Goal: Task Accomplishment & Management: Use online tool/utility

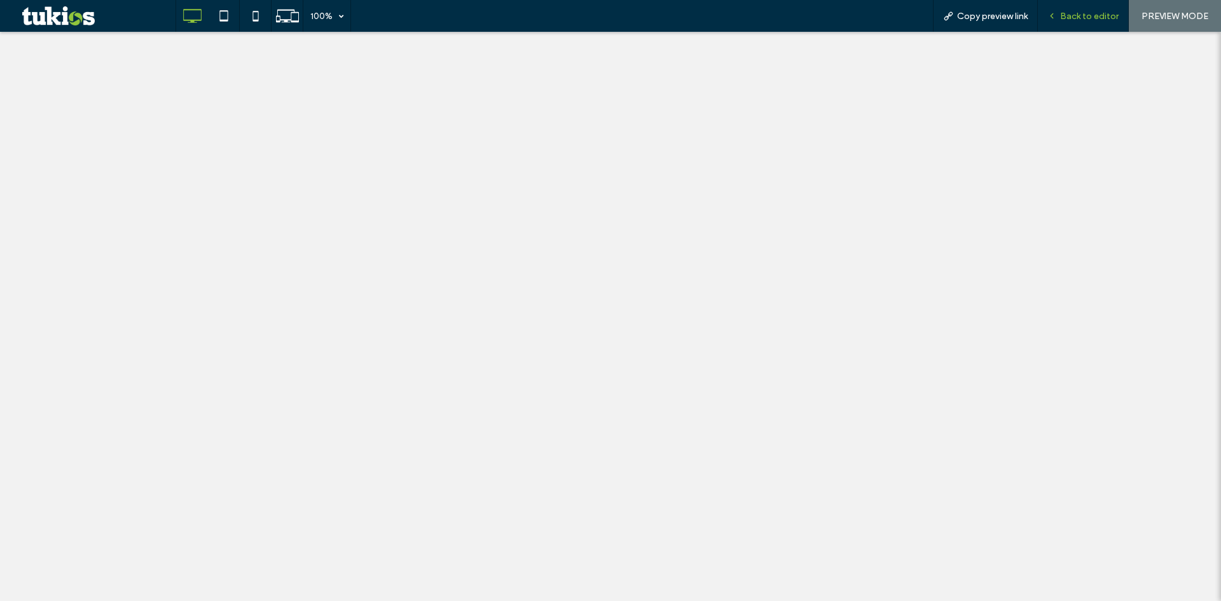
click at [1087, 20] on span "Back to editor" at bounding box center [1089, 16] width 59 height 11
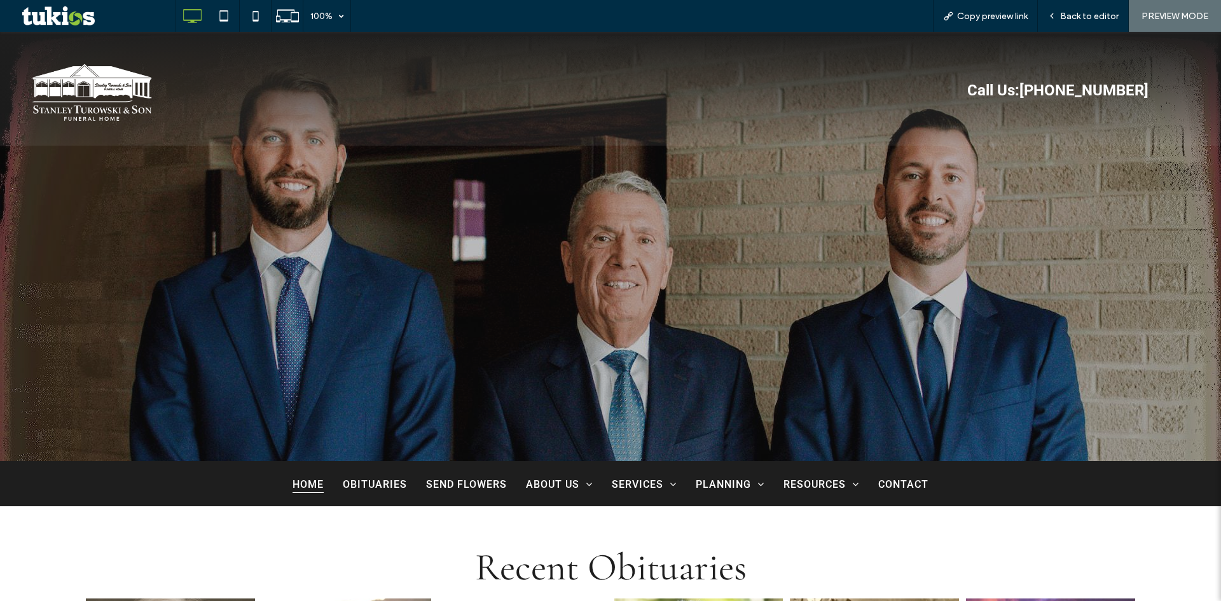
scroll to position [890, 0]
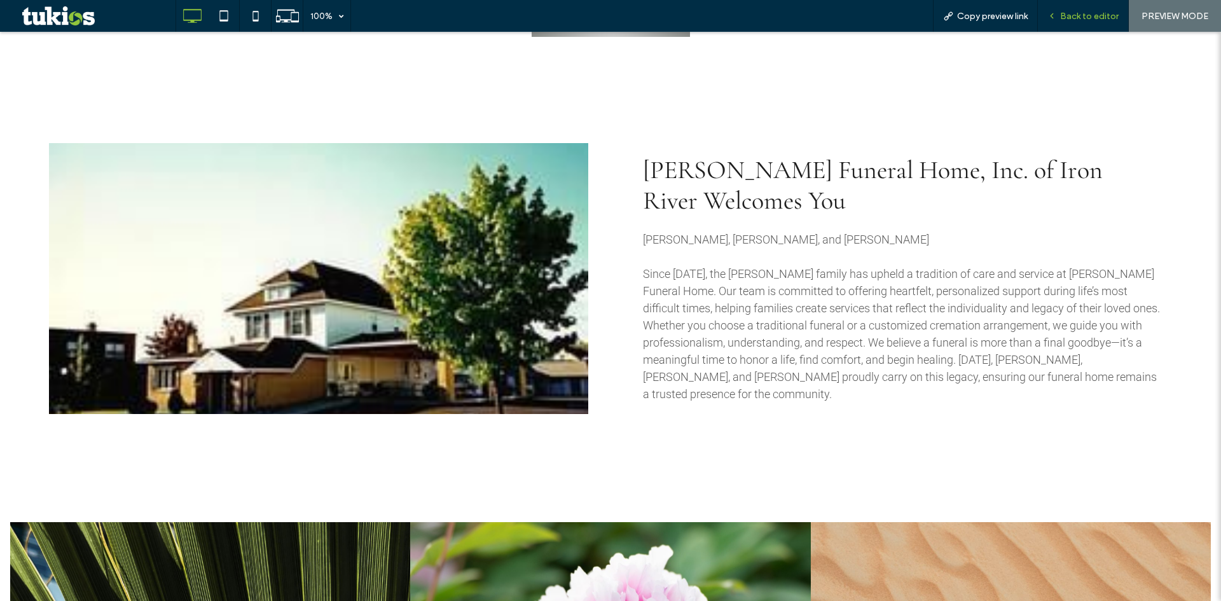
click at [1093, 17] on span "Back to editor" at bounding box center [1089, 16] width 59 height 11
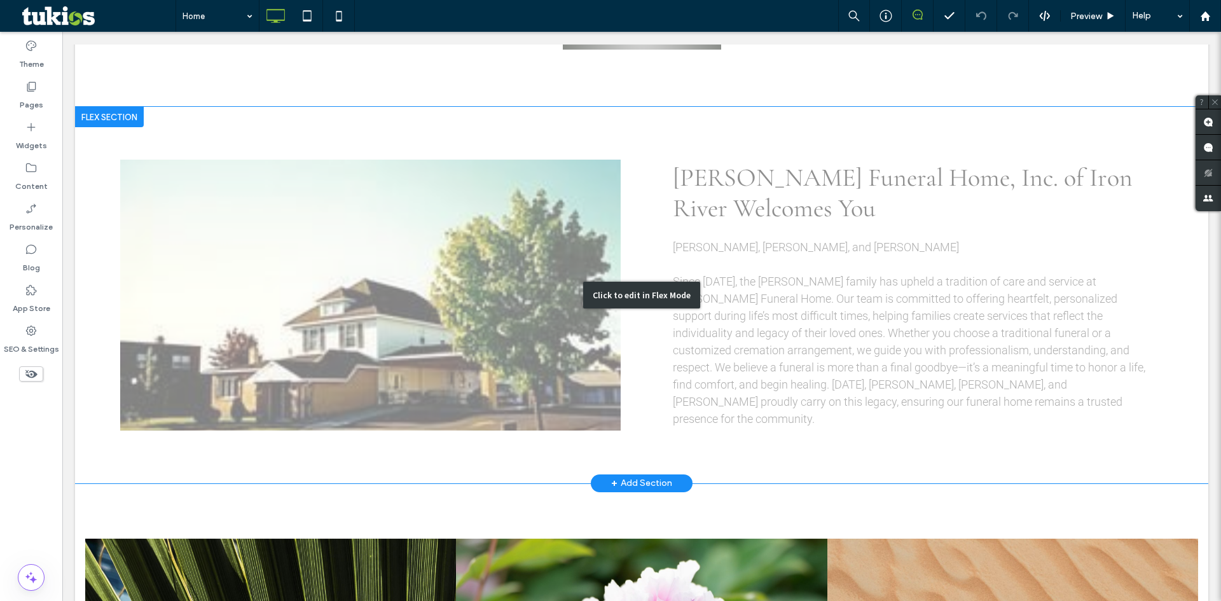
click at [305, 296] on div "Click to edit in Flex Mode" at bounding box center [641, 295] width 1133 height 376
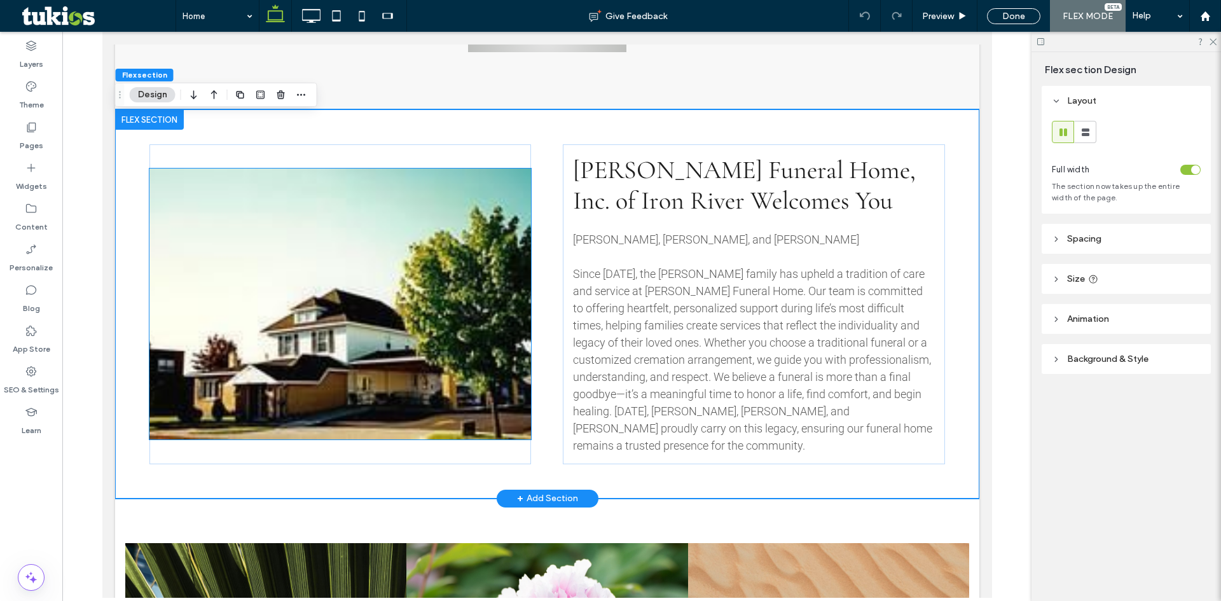
click at [305, 296] on img at bounding box center [340, 304] width 382 height 271
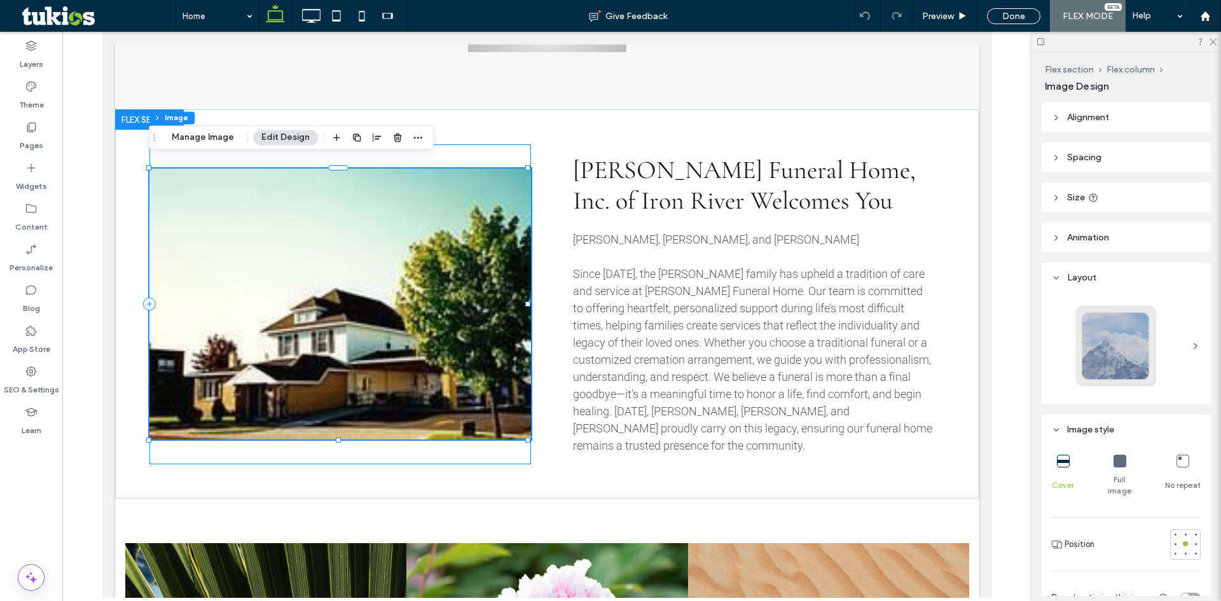
click at [191, 147] on div "Flex section Flex column Image Manage Image Edit Design" at bounding box center [291, 137] width 285 height 24
click at [191, 137] on button "Manage Image" at bounding box center [202, 137] width 79 height 15
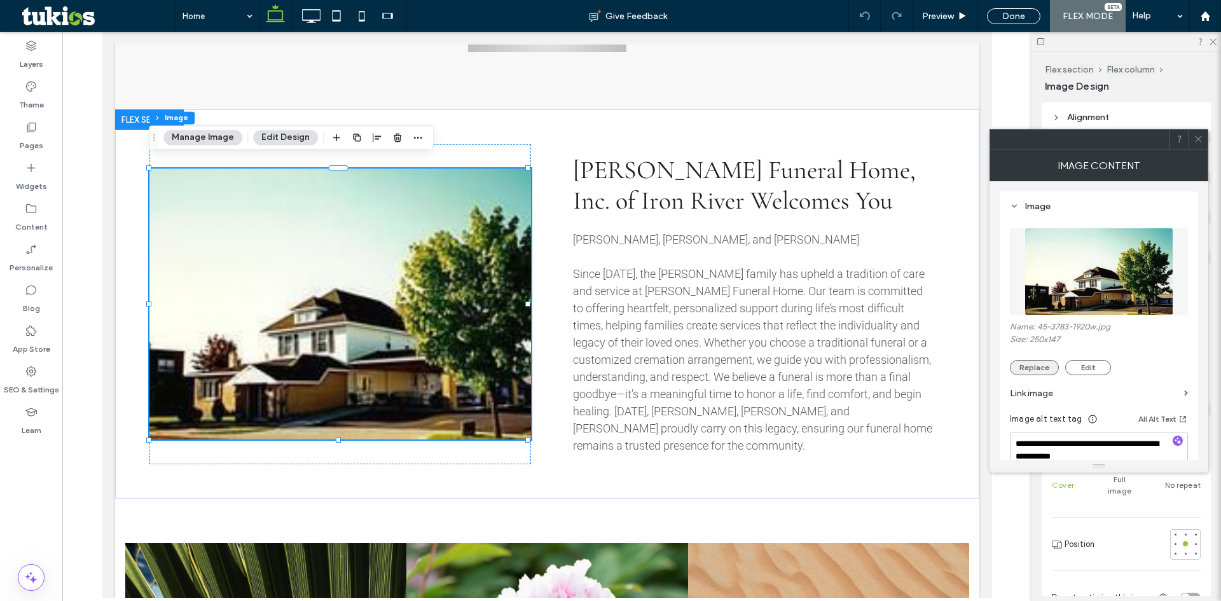
click at [1023, 364] on button "Replace" at bounding box center [1034, 367] width 49 height 15
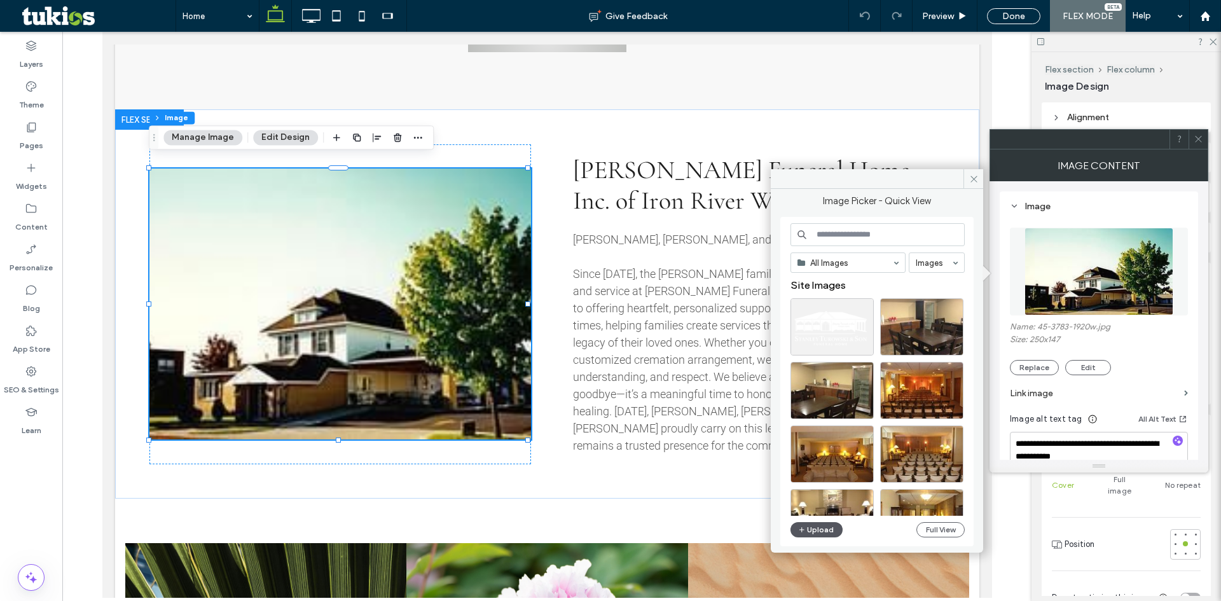
click at [812, 528] on button "Upload" at bounding box center [816, 529] width 52 height 15
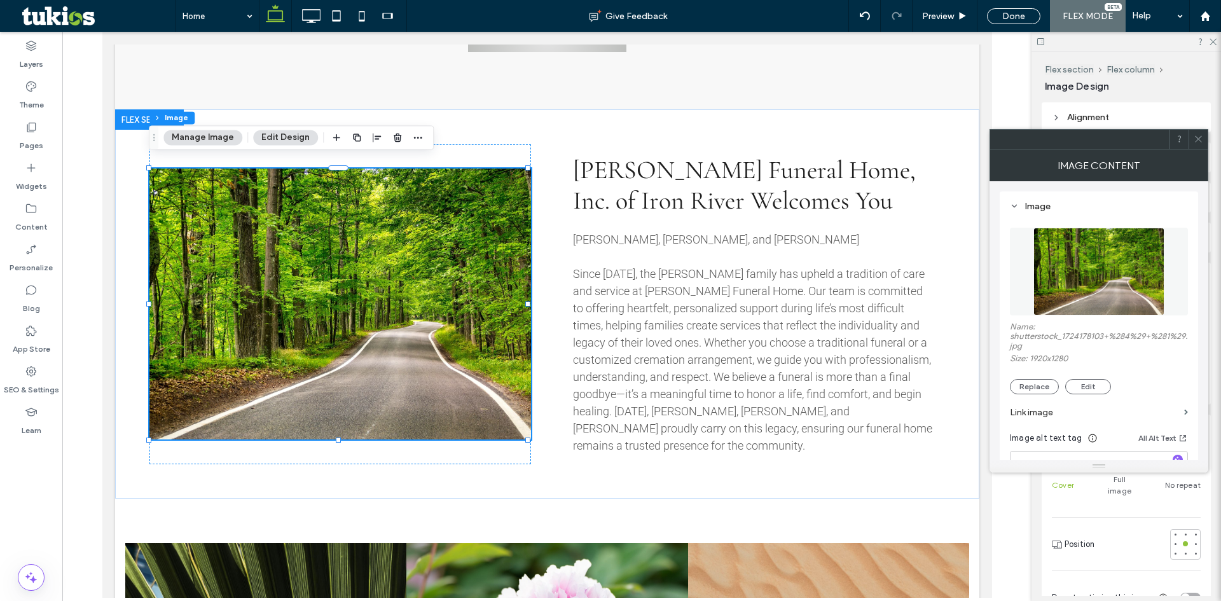
click at [1199, 138] on icon at bounding box center [1199, 139] width 10 height 10
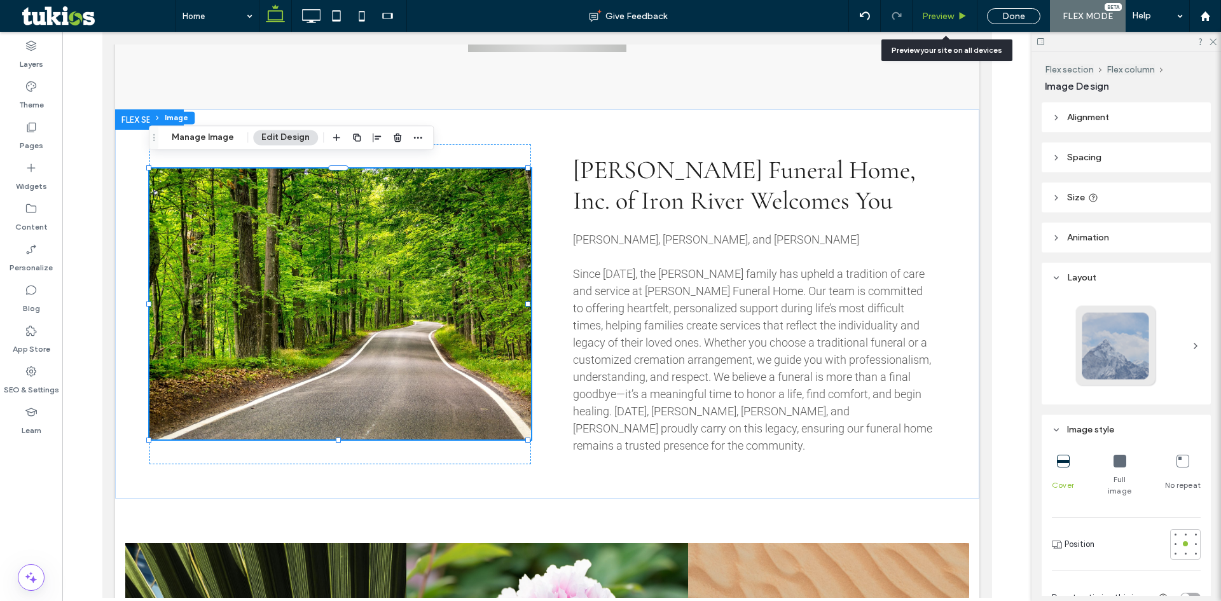
drag, startPoint x: 939, startPoint y: 17, endPoint x: 551, endPoint y: 13, distance: 388.6
click at [939, 17] on span "Preview" at bounding box center [938, 16] width 32 height 11
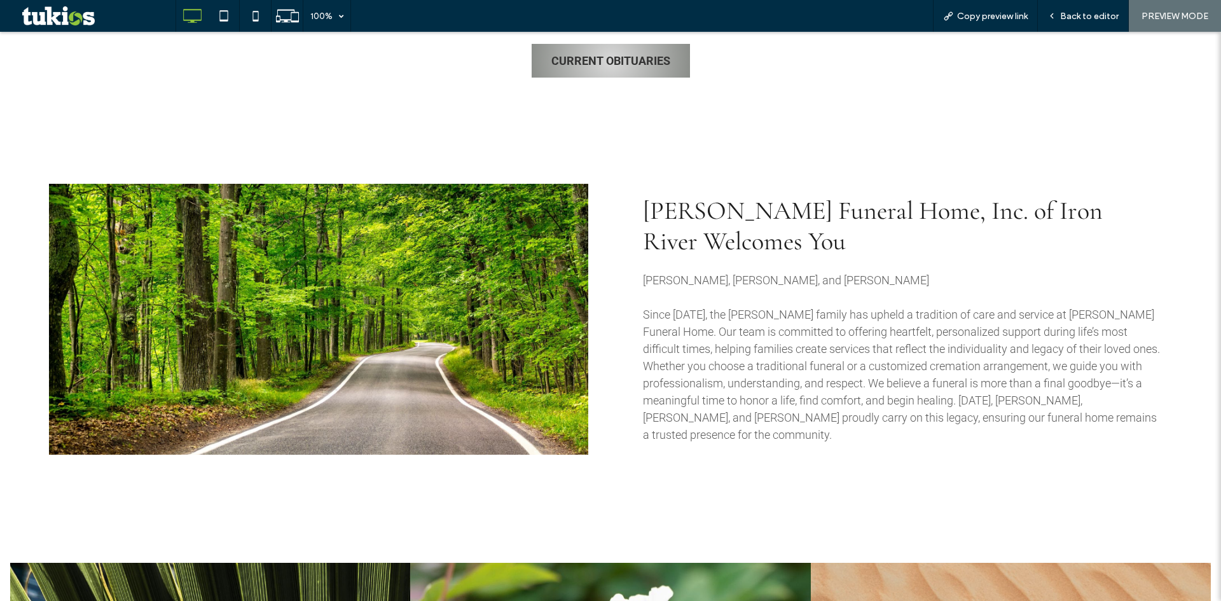
scroll to position [827, 0]
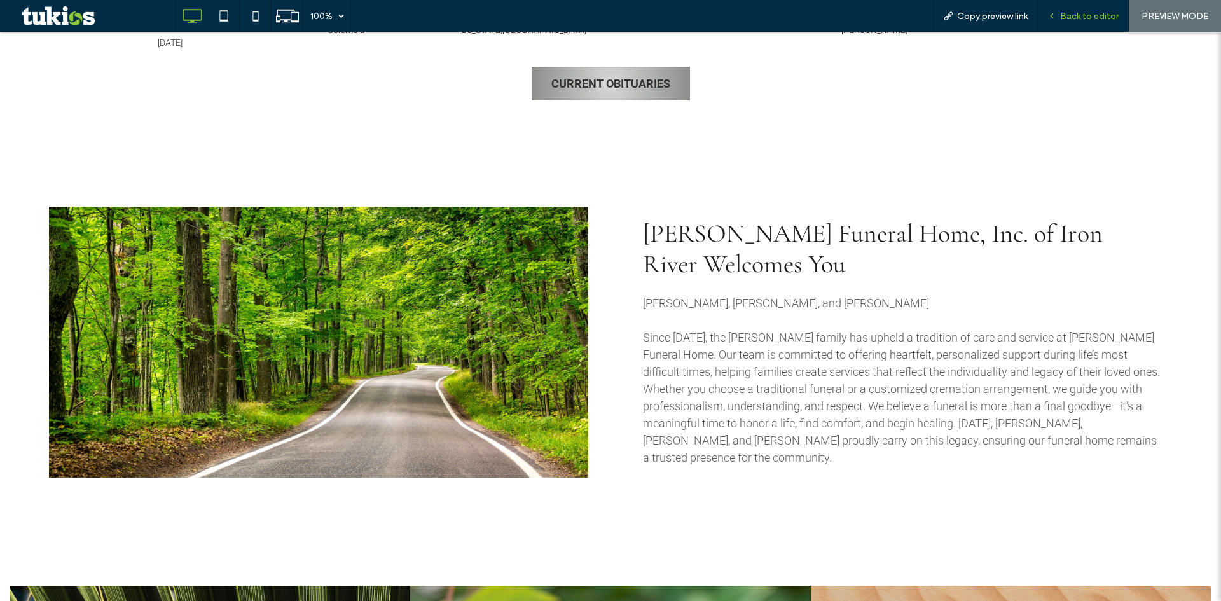
click at [1088, 19] on span "Back to editor" at bounding box center [1089, 16] width 59 height 11
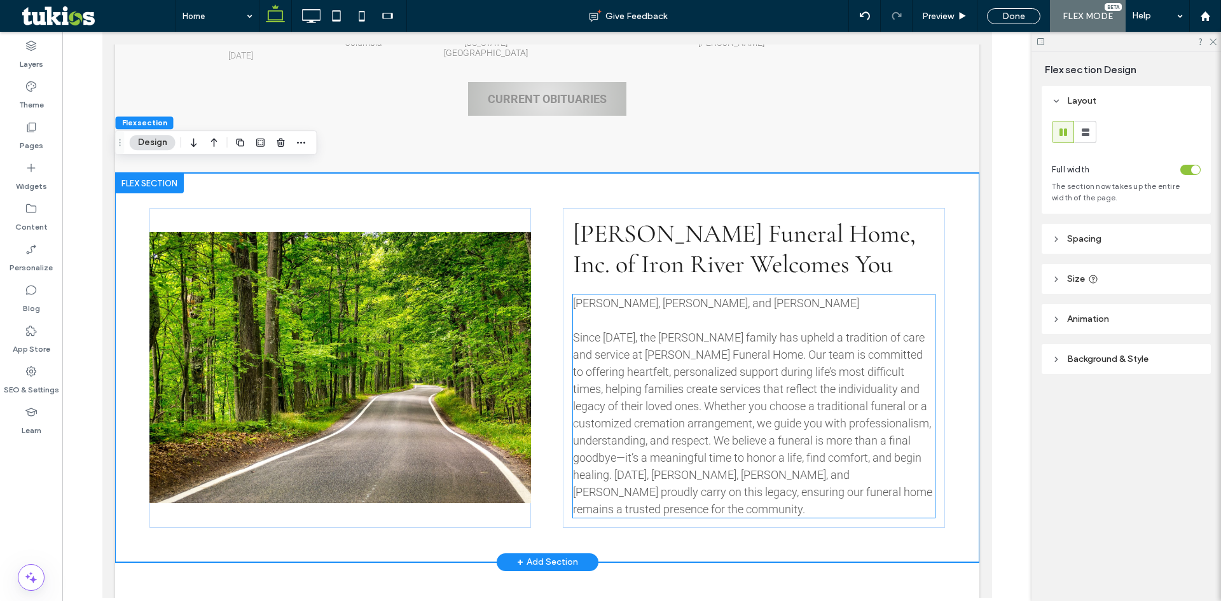
click at [774, 354] on span "Since [DATE], the [PERSON_NAME] family has upheld a tradition of care and servi…" at bounding box center [751, 423] width 359 height 185
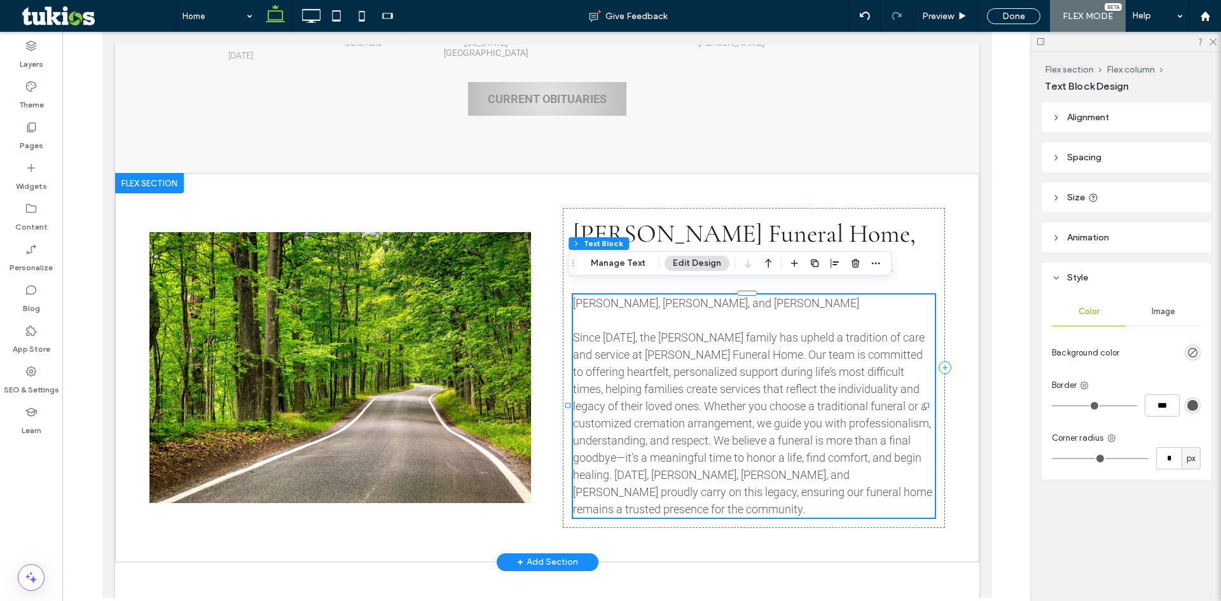
click at [774, 354] on span "Since [DATE], the [PERSON_NAME] family has upheld a tradition of care and servi…" at bounding box center [751, 423] width 359 height 185
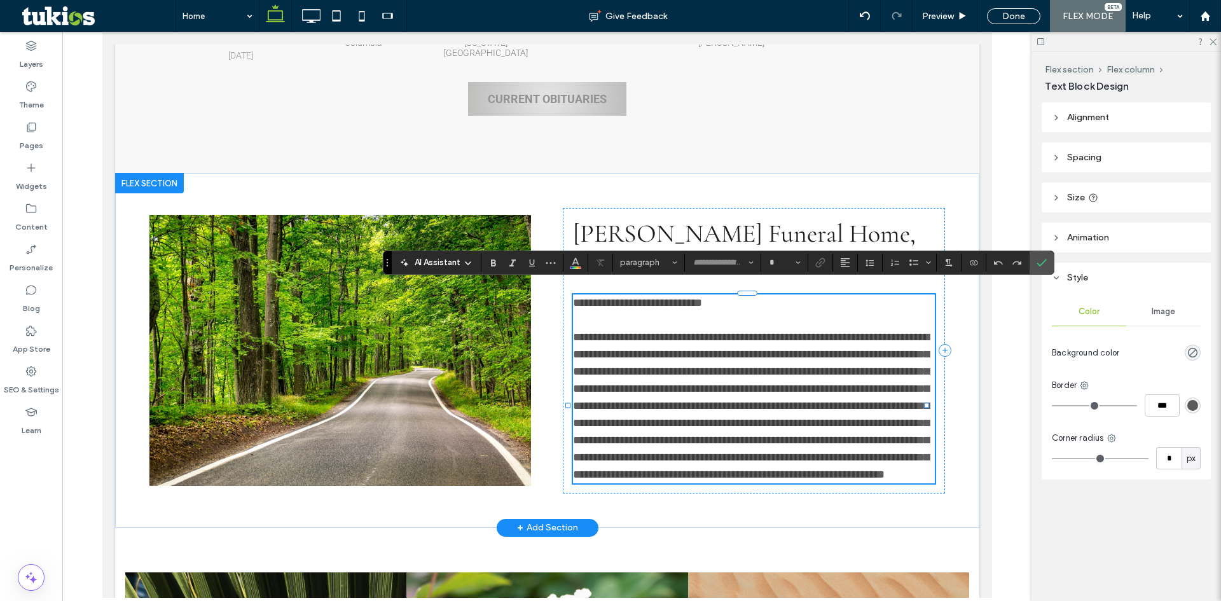
type input "******"
type input "**"
click at [572, 263] on icon "Color" at bounding box center [575, 261] width 10 height 10
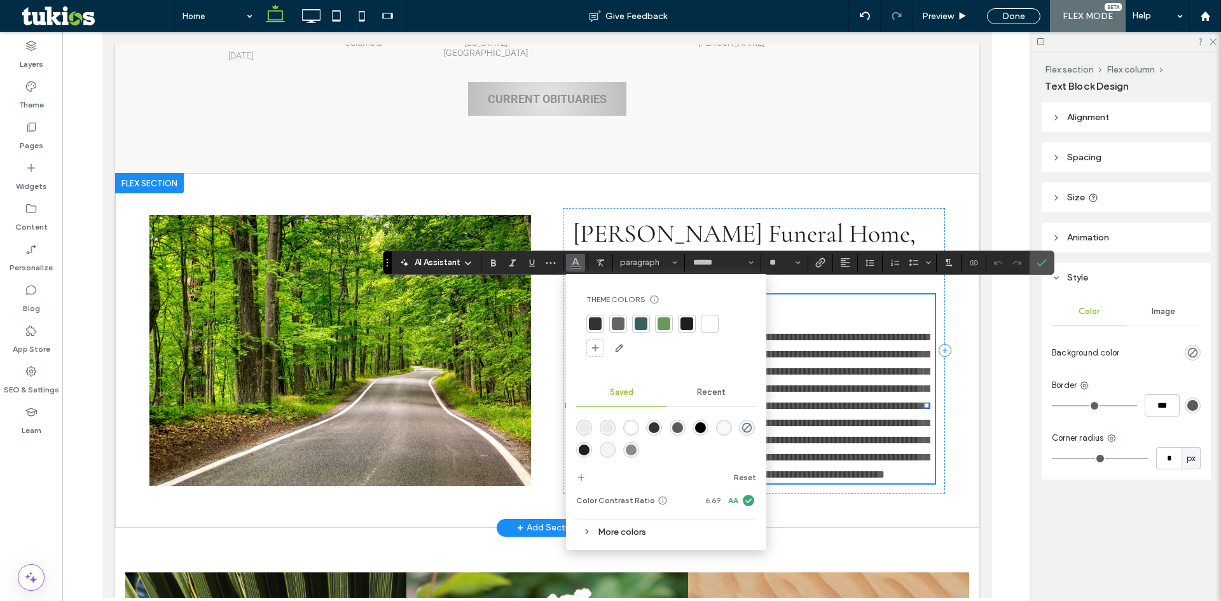
click at [689, 325] on div at bounding box center [686, 323] width 13 height 13
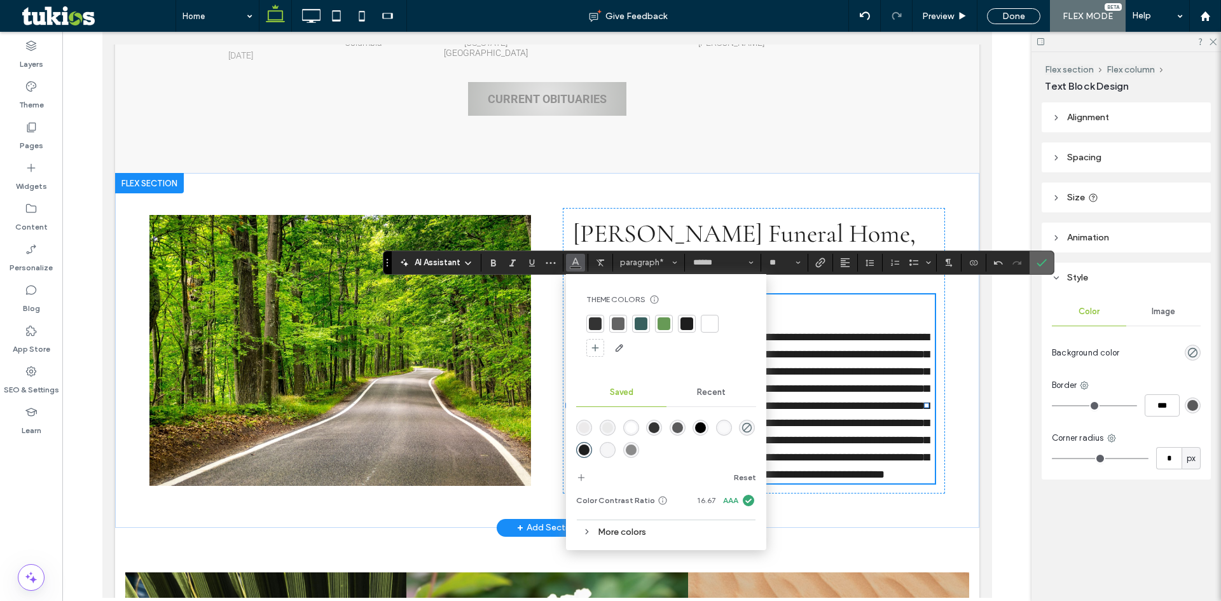
click at [1032, 261] on label "Confirm" at bounding box center [1041, 262] width 19 height 23
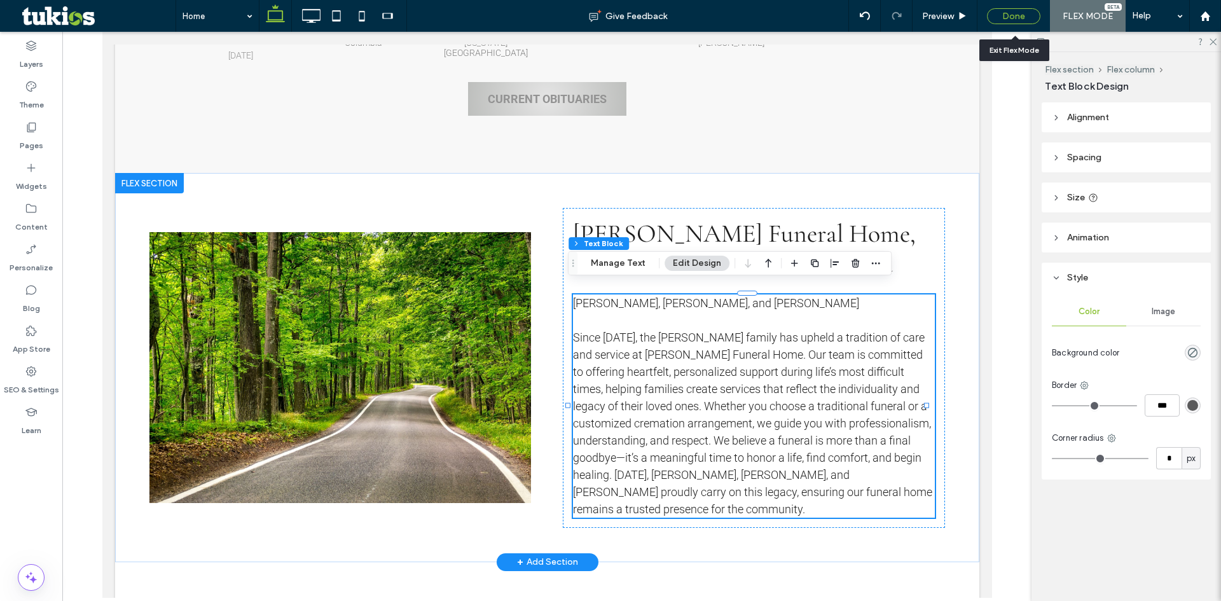
click at [1009, 15] on div "Done" at bounding box center [1013, 16] width 53 height 16
